Goal: Answer question/provide support: Share knowledge or assist other users

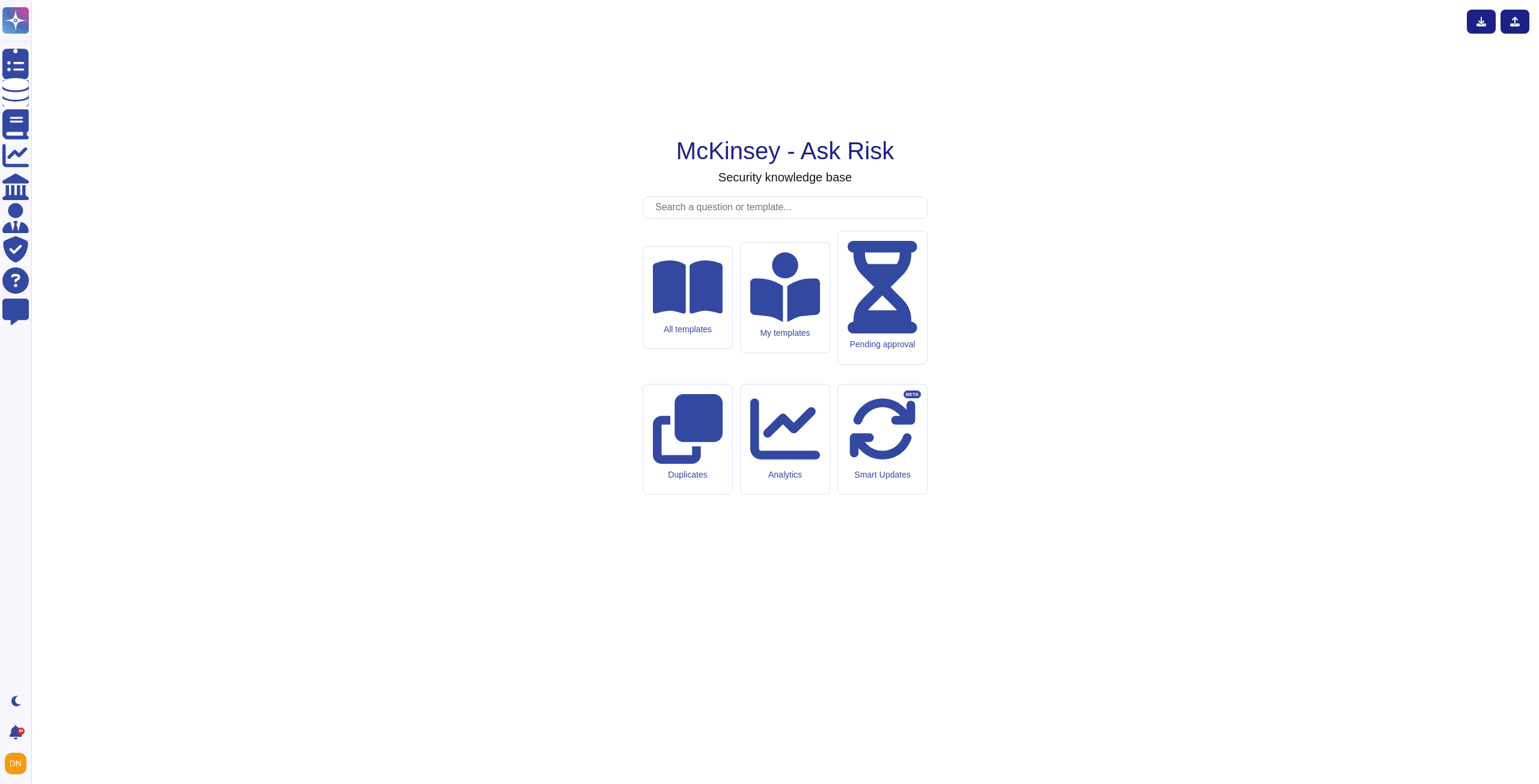
click at [697, 218] on input "text" at bounding box center [788, 207] width 278 height 21
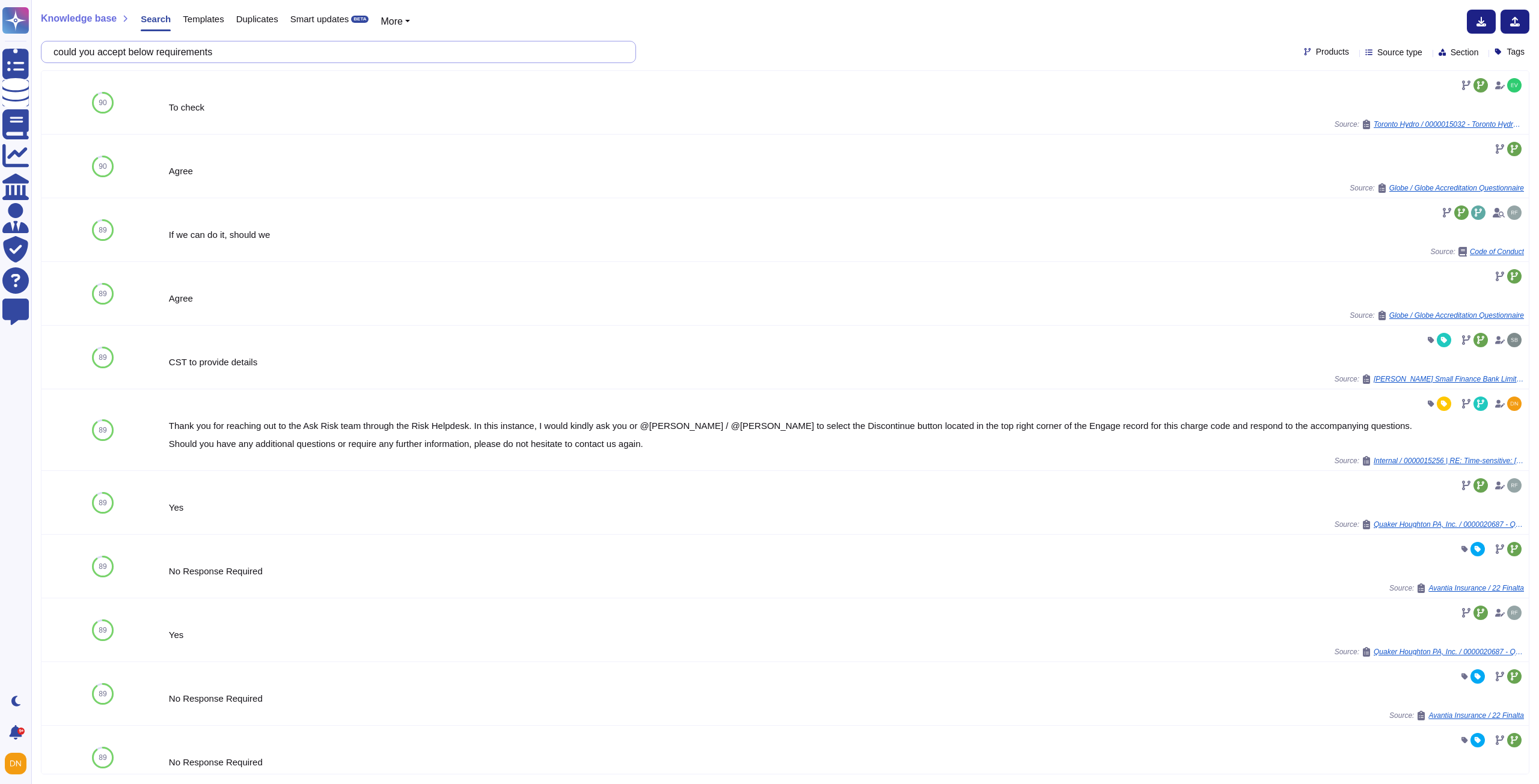
type input "could you accept below requirements"
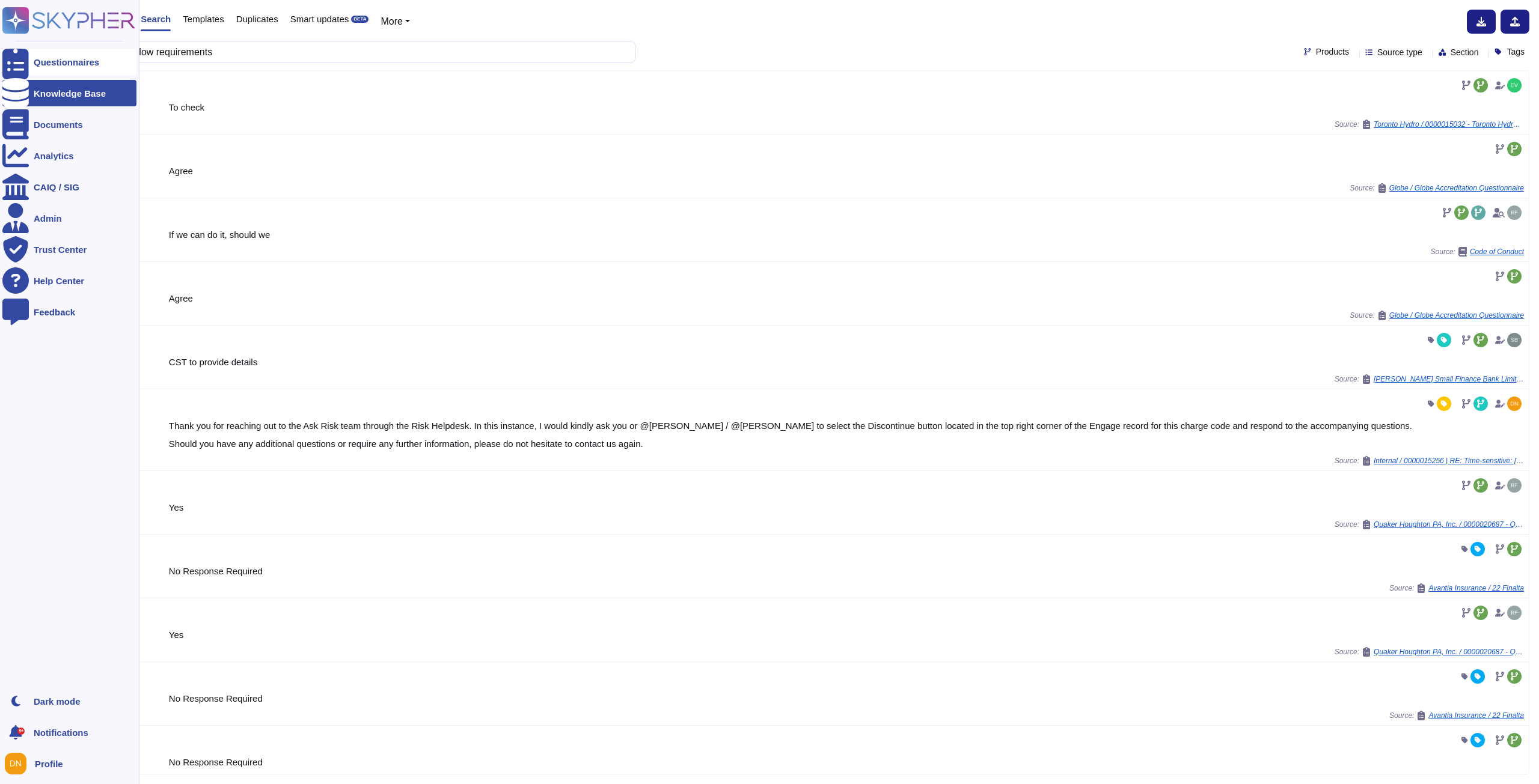
click at [65, 66] on div "Questionnaires" at bounding box center [67, 62] width 66 height 9
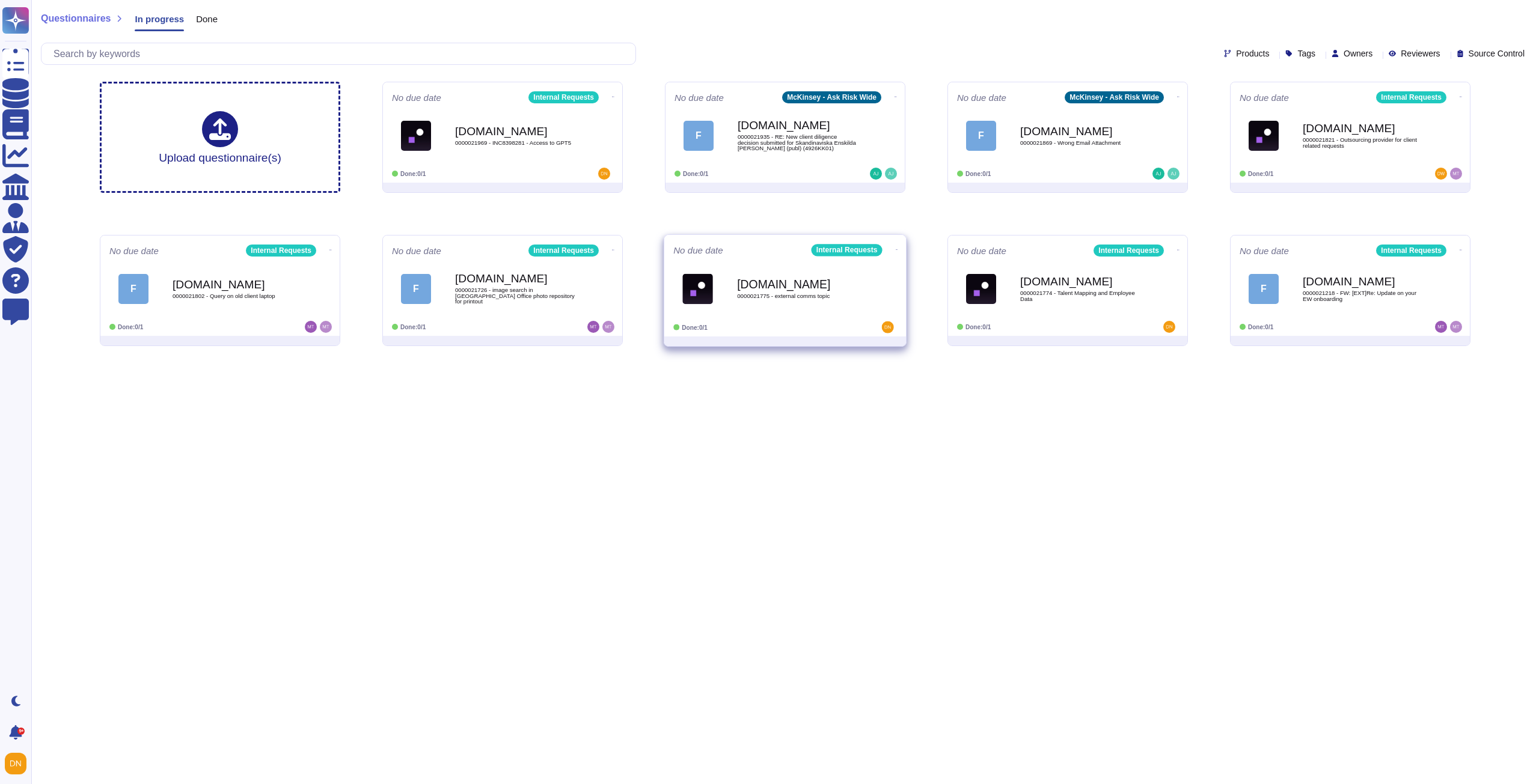
click at [811, 299] on div "[DOMAIN_NAME] 0000021775 - external comms topic" at bounding box center [798, 288] width 122 height 49
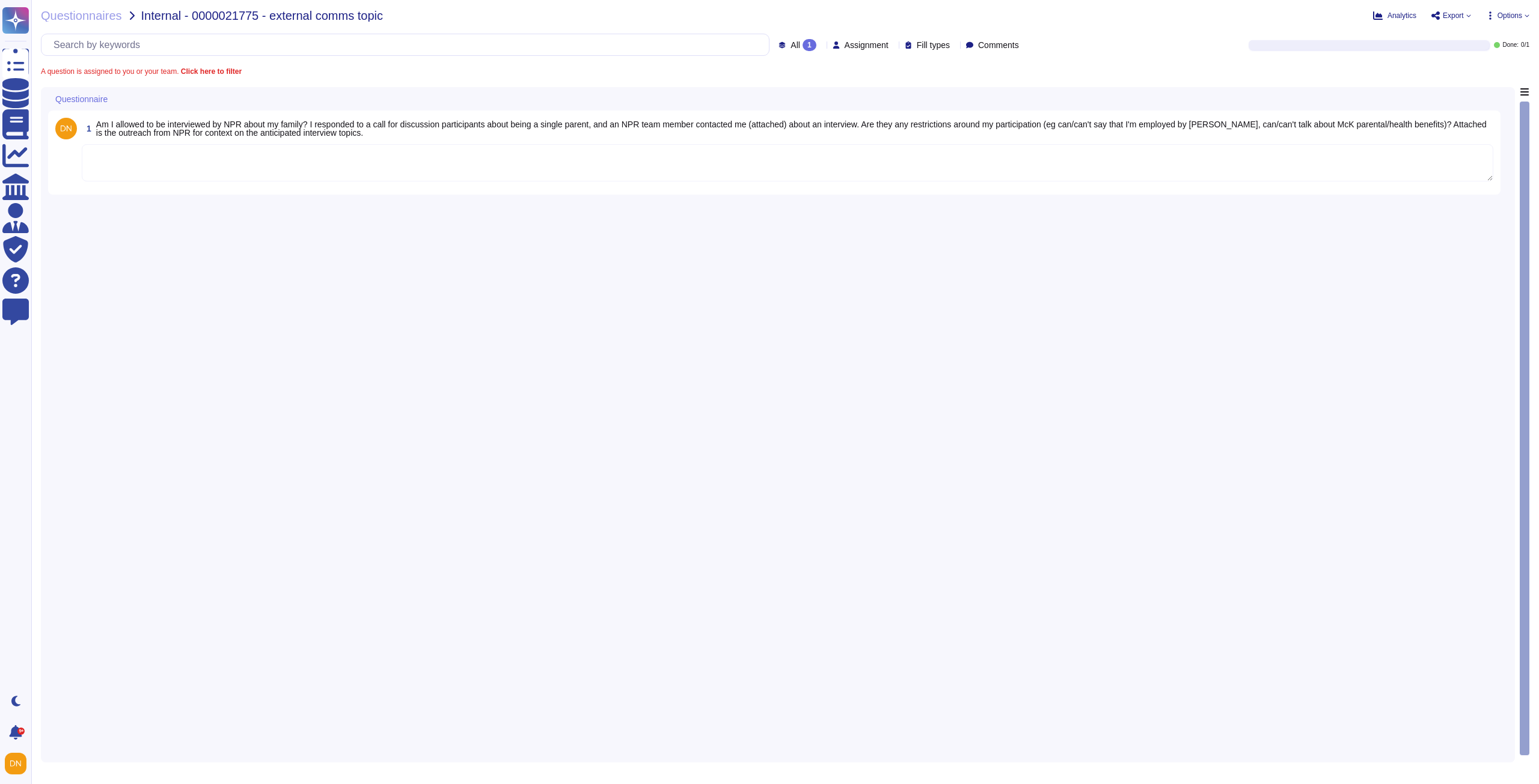
click at [344, 165] on textarea at bounding box center [787, 162] width 1412 height 37
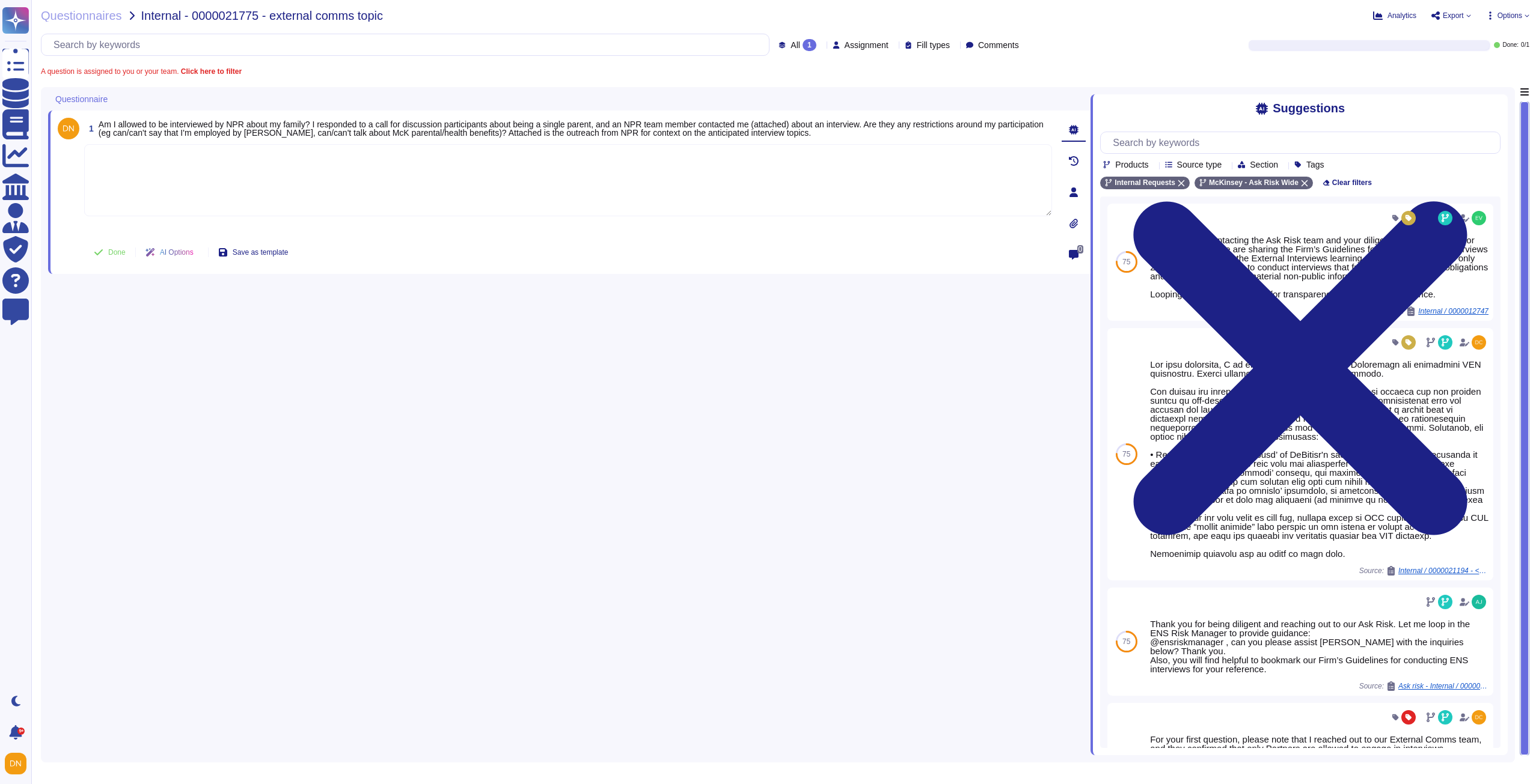
paste textarea "Let me also loop in @Global Media Relations team for support here. @Global Medi…"
type textarea "Let me also loop in @Global Media Relations team for support here. @Global Medi…"
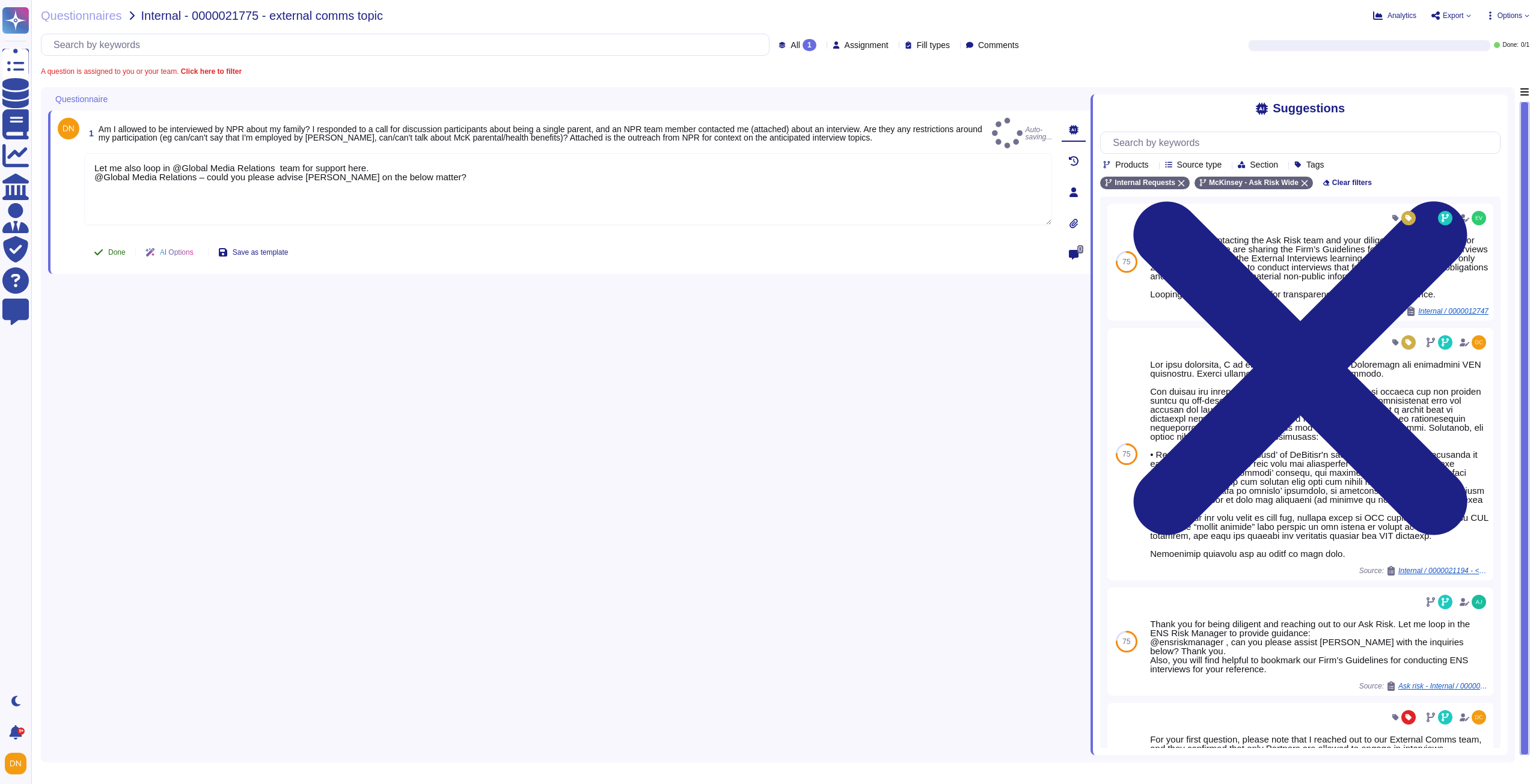
click at [108, 245] on button "Done" at bounding box center [109, 252] width 51 height 24
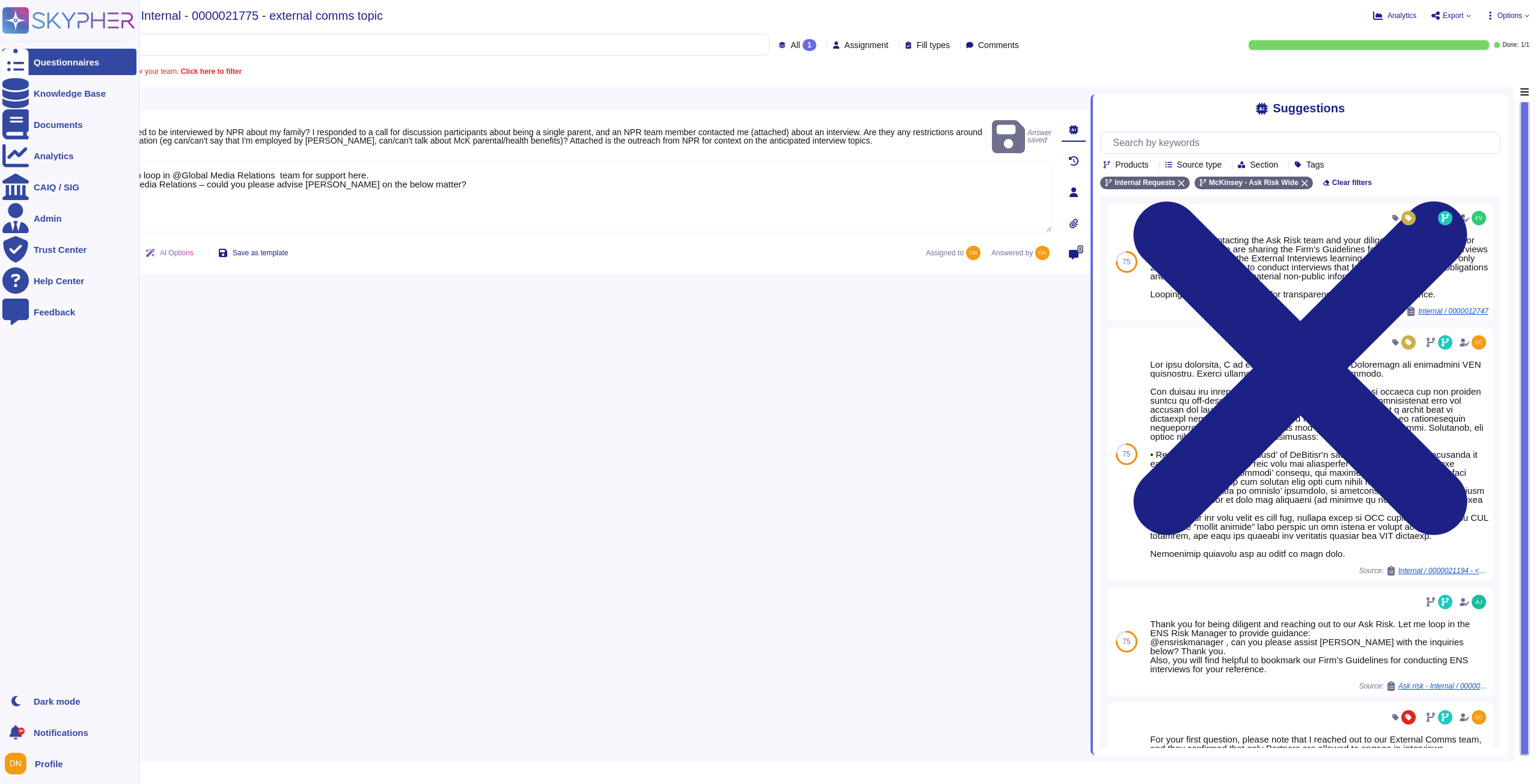
click at [17, 66] on icon at bounding box center [15, 63] width 27 height 36
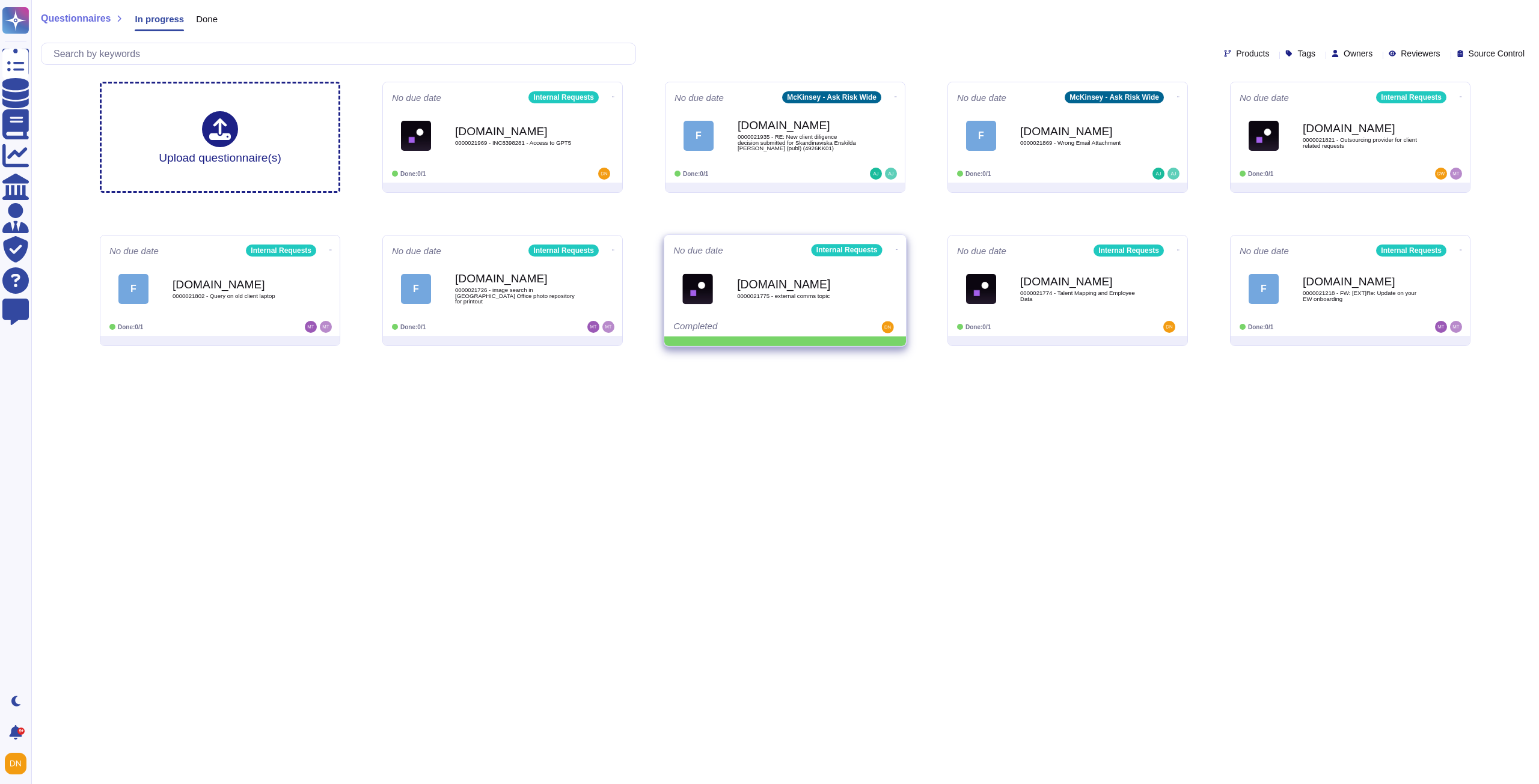
click at [615, 99] on icon at bounding box center [613, 97] width 2 height 3
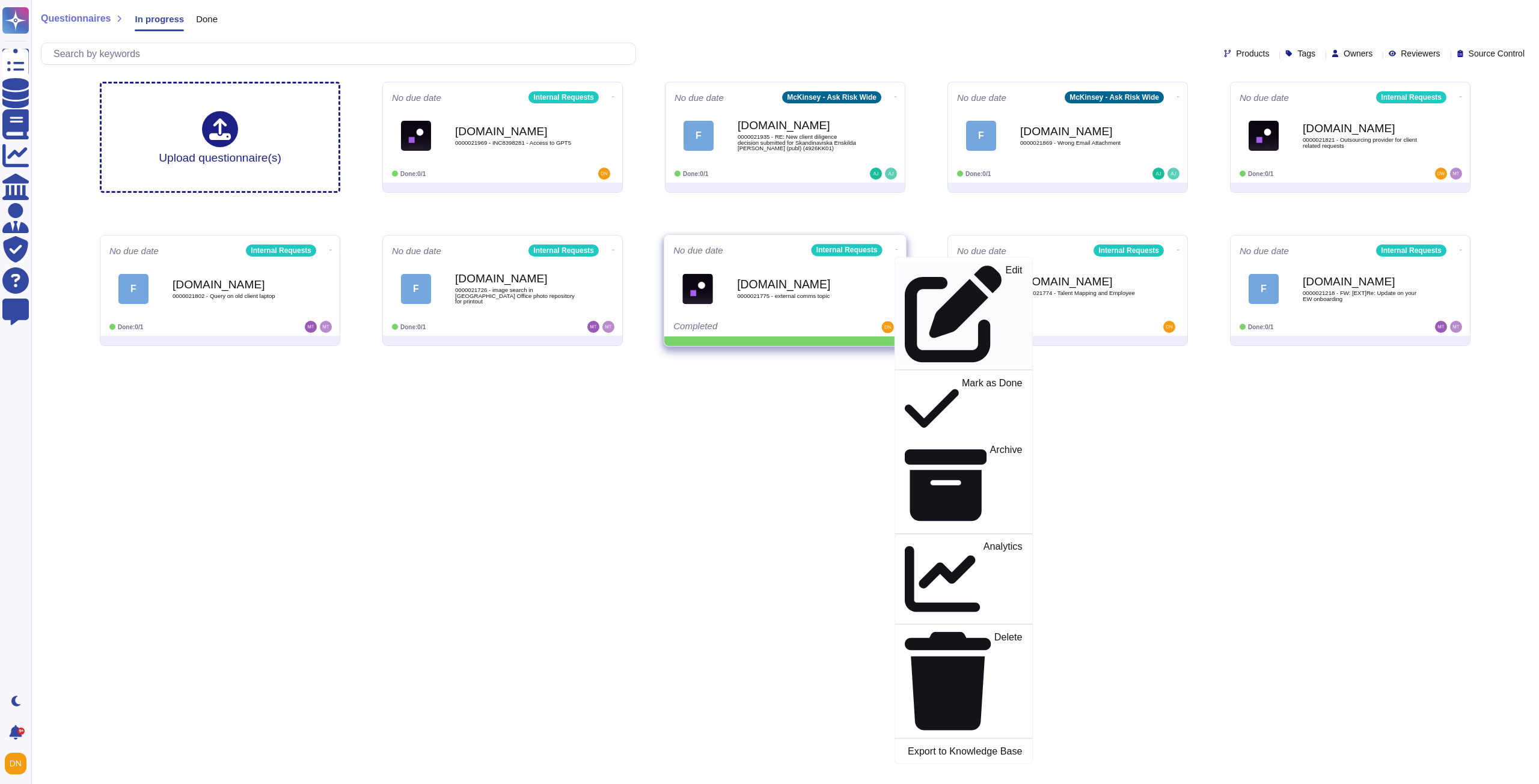
click at [905, 268] on icon at bounding box center [953, 314] width 97 height 97
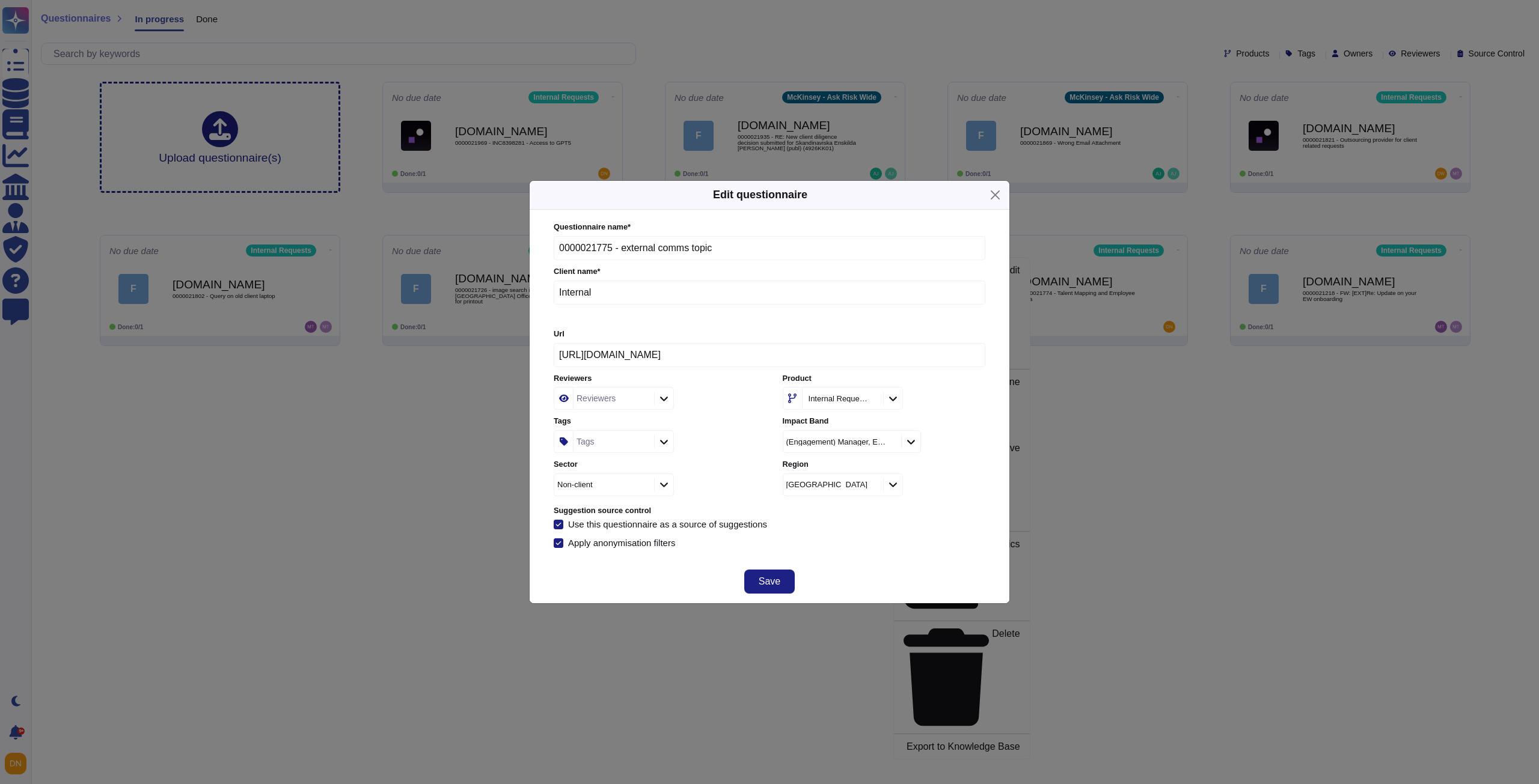
click at [601, 447] on div "Tags" at bounding box center [613, 442] width 78 height 22
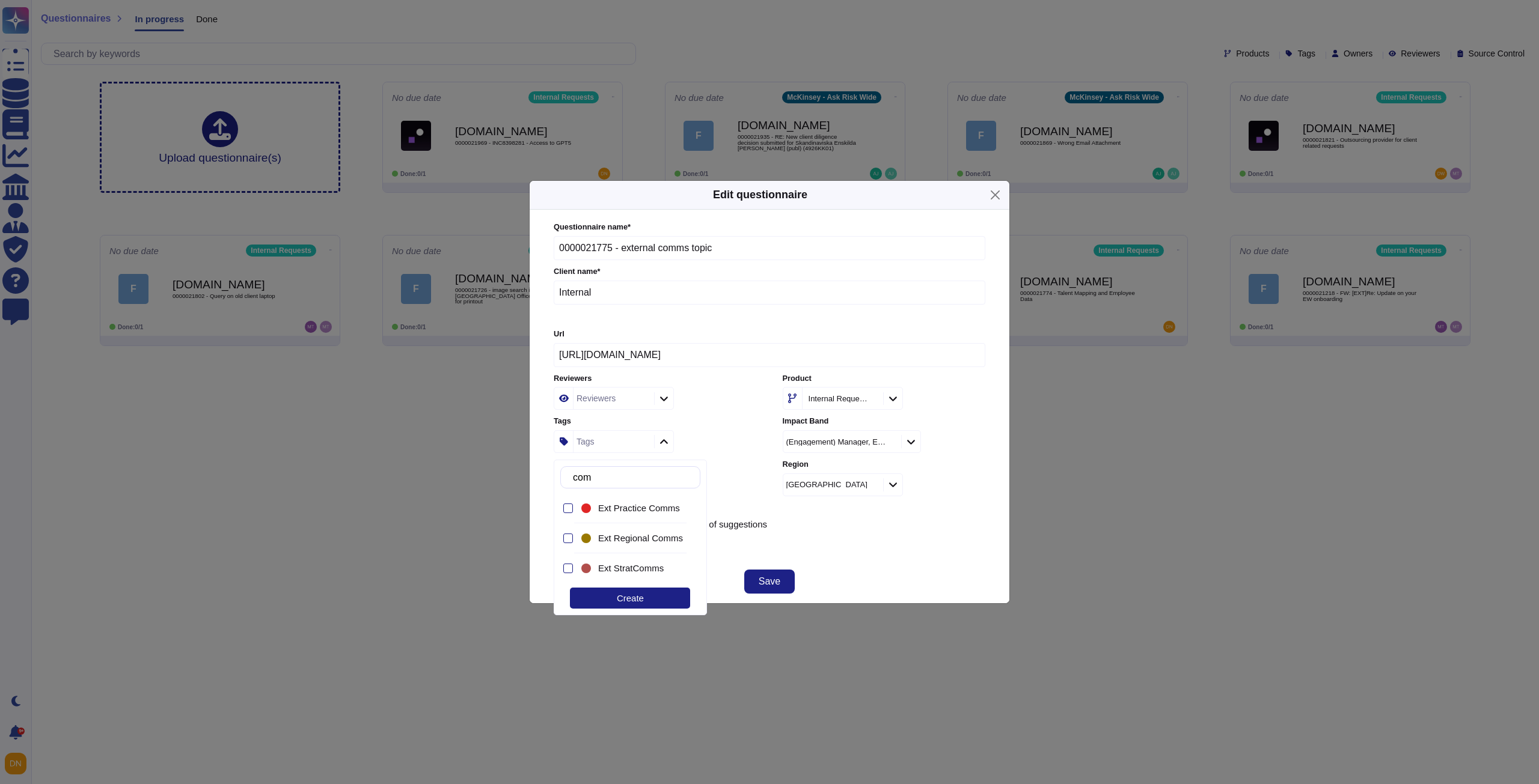
type input "comm"
click at [568, 571] on div at bounding box center [568, 569] width 10 height 10
click at [821, 590] on div "Save" at bounding box center [770, 581] width 479 height 43
click at [789, 589] on button "Save" at bounding box center [770, 582] width 51 height 24
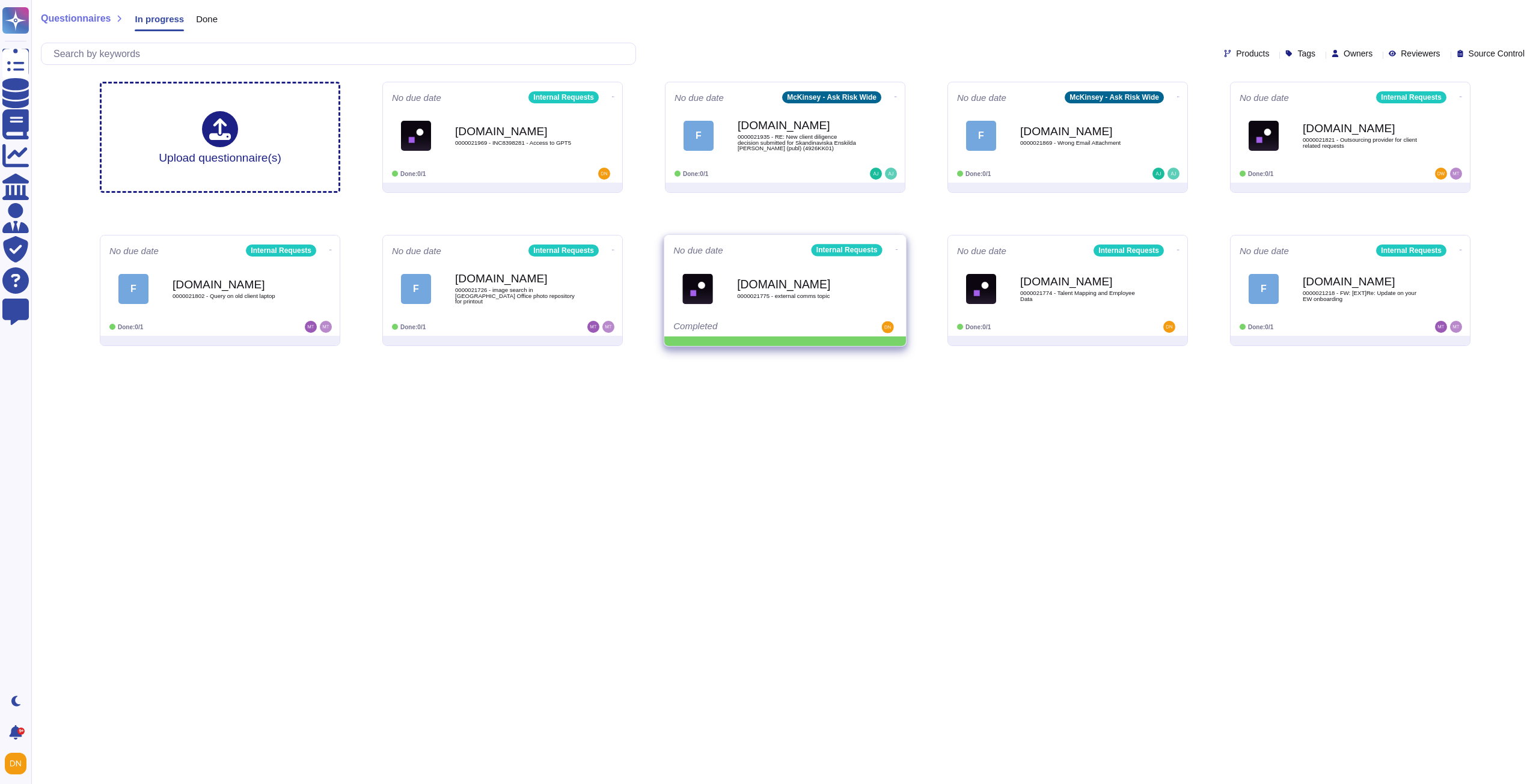
click at [898, 246] on div "No due date Internal Requests [DOMAIN_NAME] 0000021775 - external comms topic C…" at bounding box center [785, 286] width 242 height 102
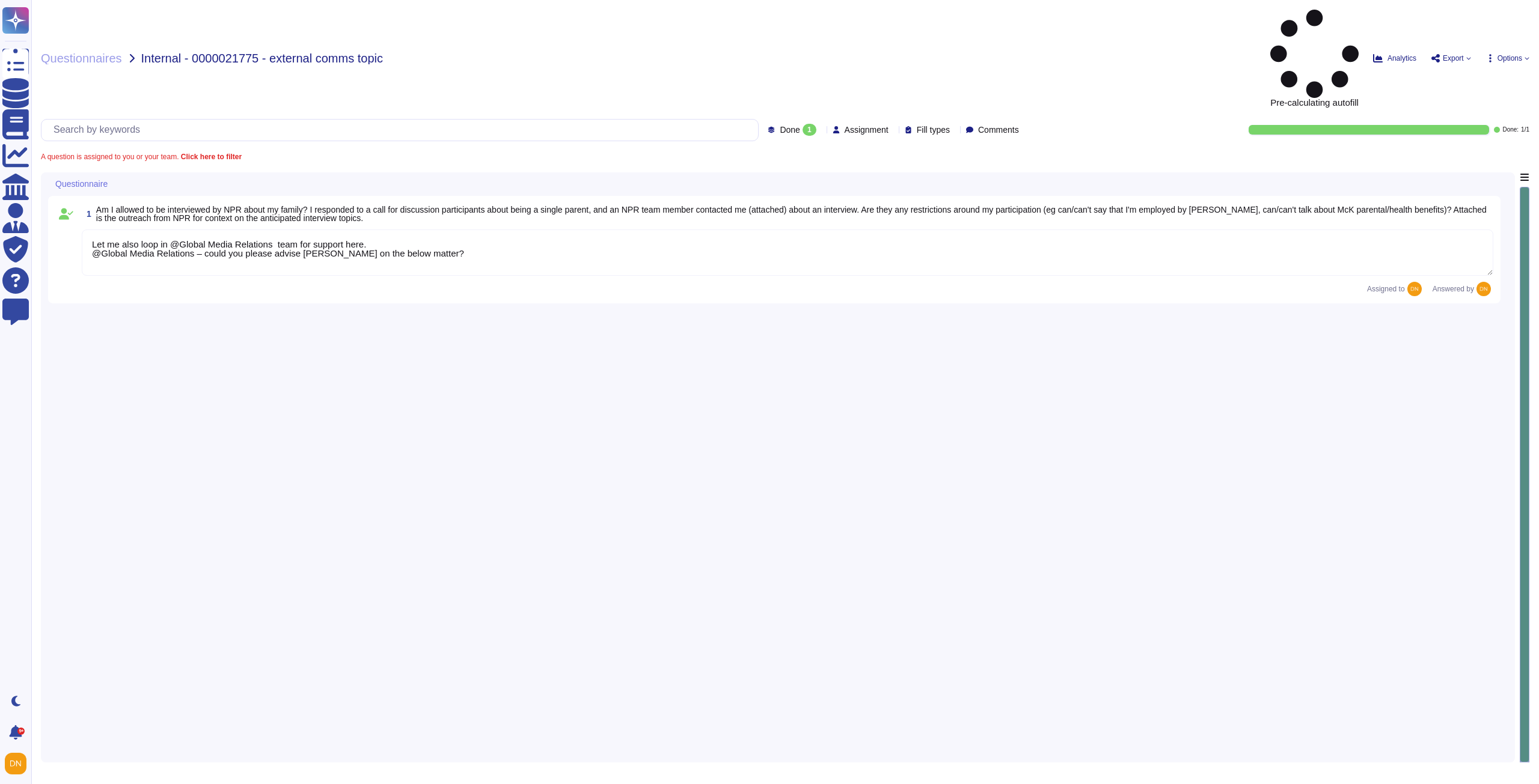
type textarea "Let me also loop in @Global Media Relations team for support here. @Global Medi…"
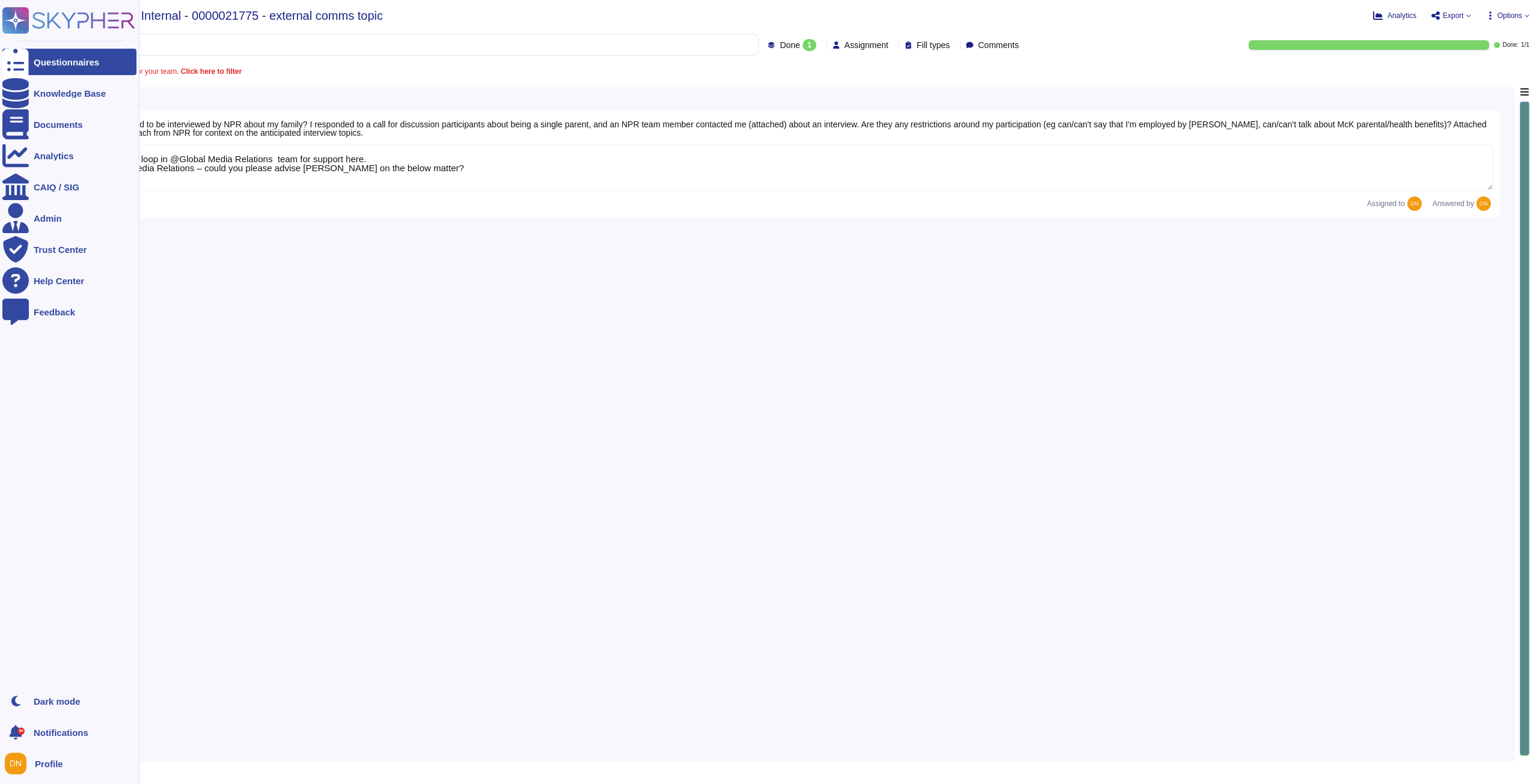
click at [11, 73] on div at bounding box center [15, 62] width 27 height 27
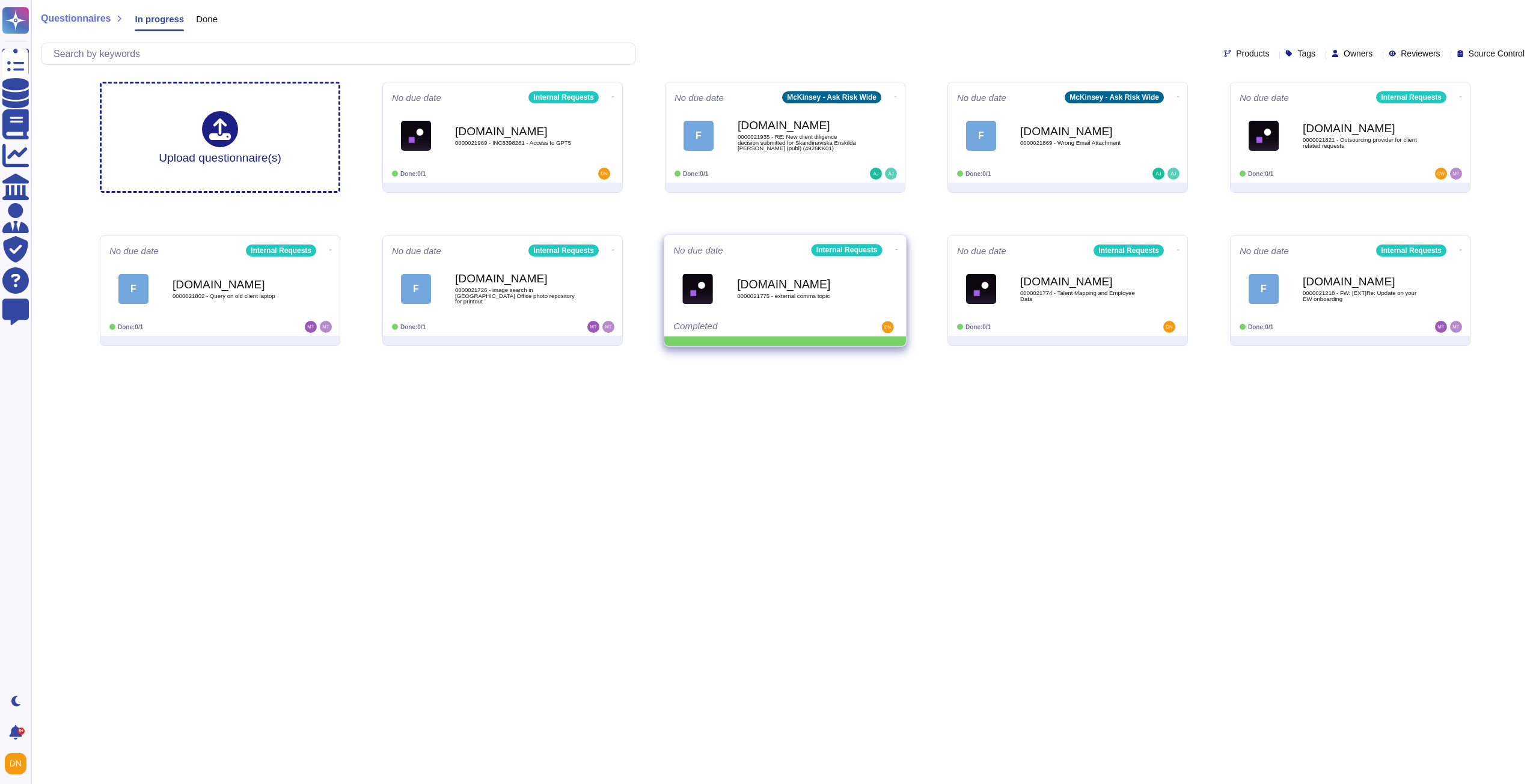
click at [616, 103] on span at bounding box center [613, 96] width 5 height 13
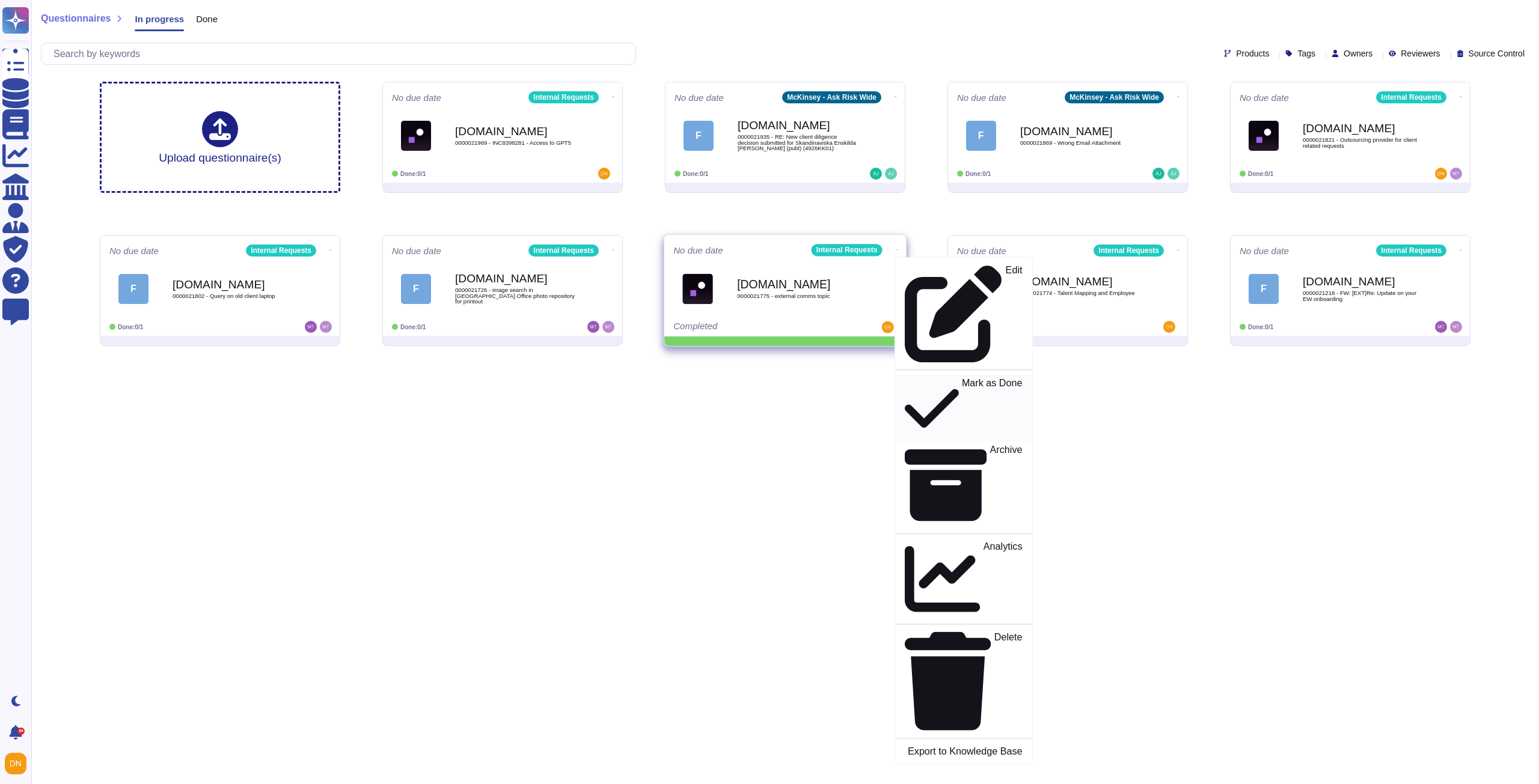
click at [962, 378] on p "Mark as Done" at bounding box center [992, 408] width 61 height 62
